Goal: Communication & Community: Participate in discussion

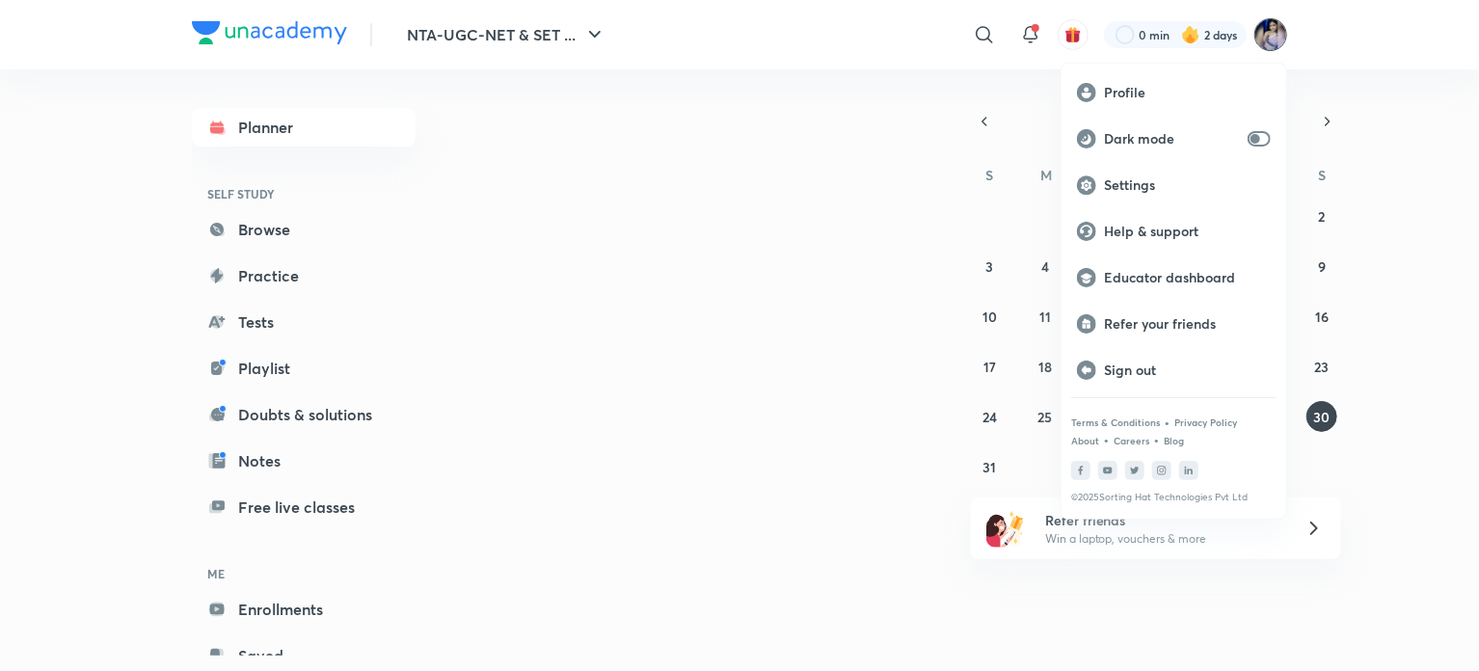
click at [1156, 272] on p "Educator dashboard" at bounding box center [1187, 277] width 167 height 17
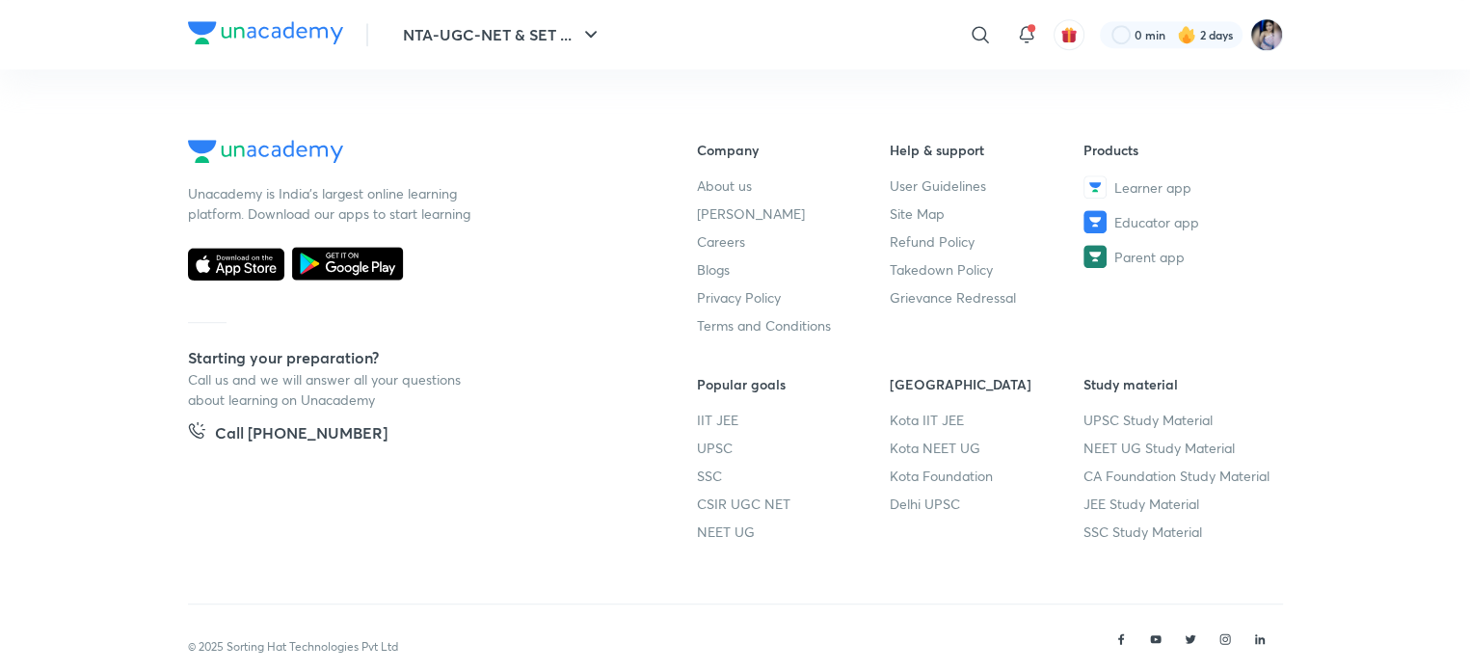
scroll to position [1159, 0]
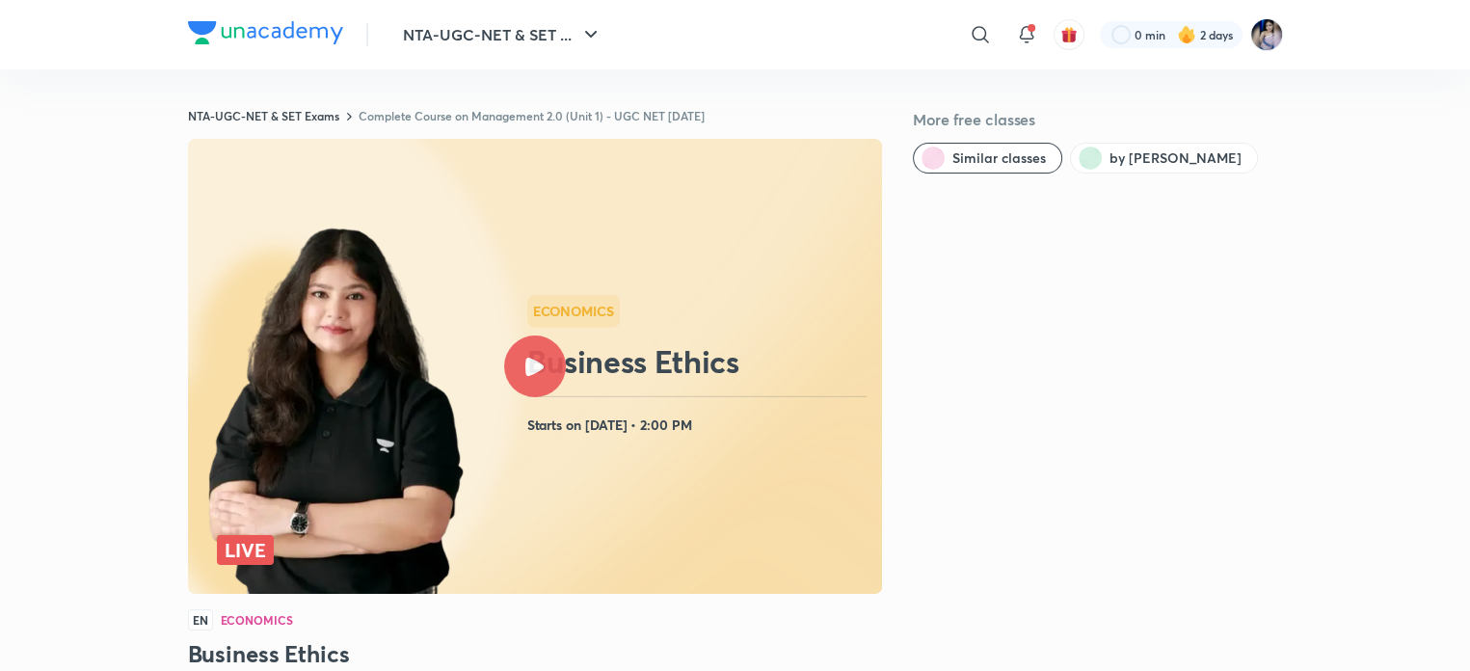
click at [532, 370] on icon at bounding box center [534, 367] width 18 height 18
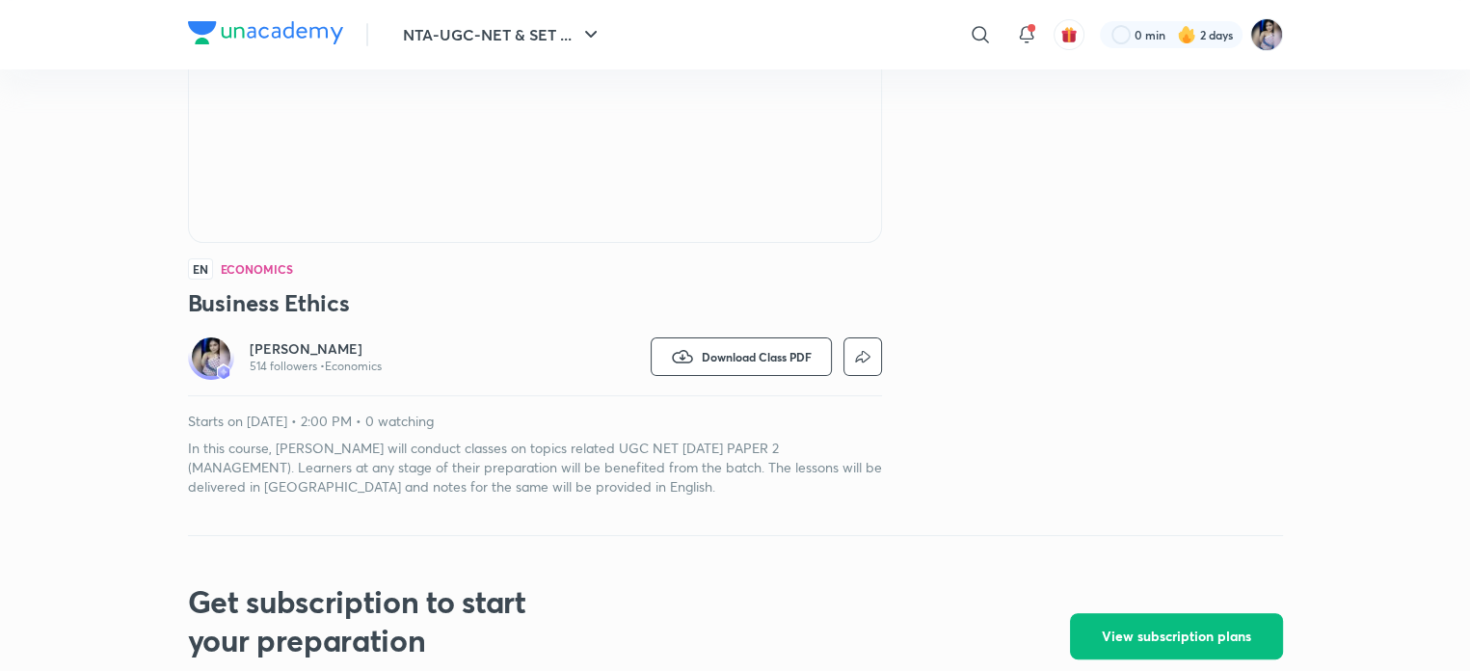
scroll to position [484, 0]
